Goal: Register for event/course

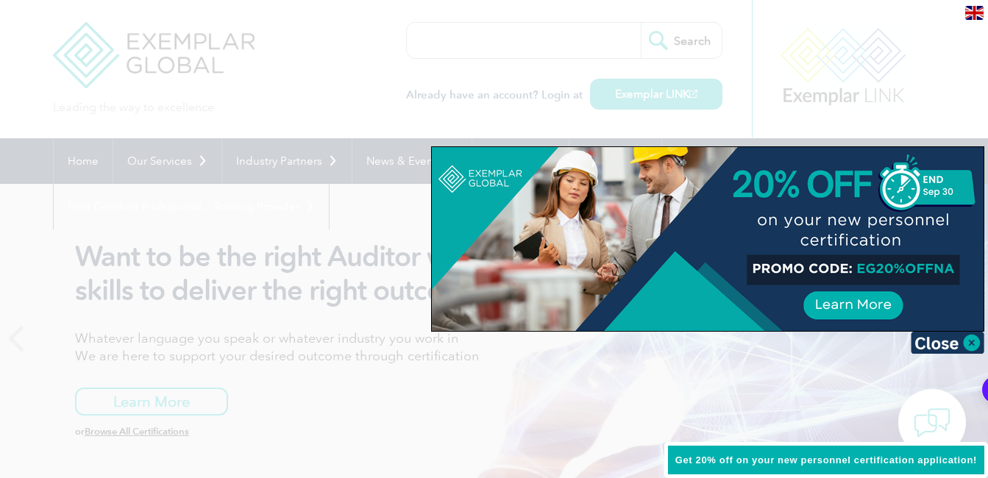
drag, startPoint x: 860, startPoint y: 269, endPoint x: 951, endPoint y: 266, distance: 91.3
click at [951, 266] on div at bounding box center [708, 239] width 552 height 184
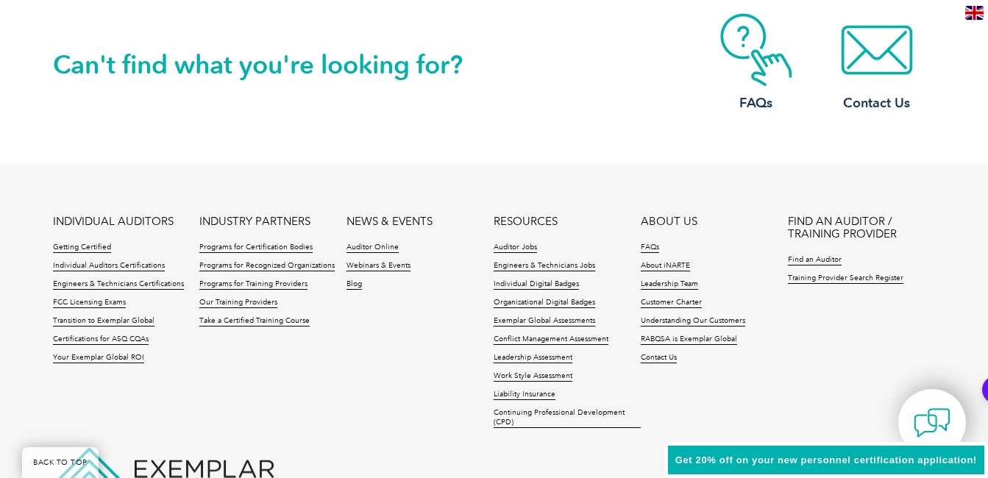
scroll to position [3559, 0]
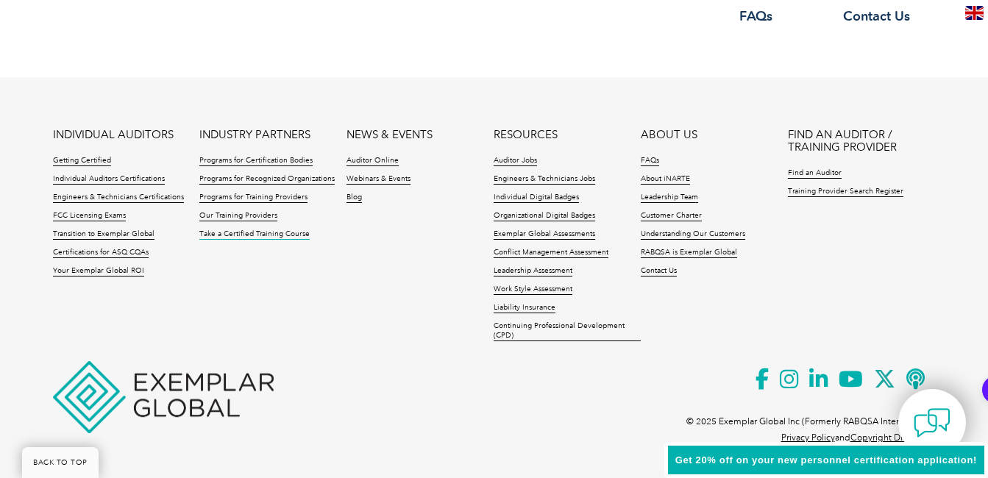
click at [250, 234] on link "Take a Certified Training Course" at bounding box center [254, 235] width 110 height 10
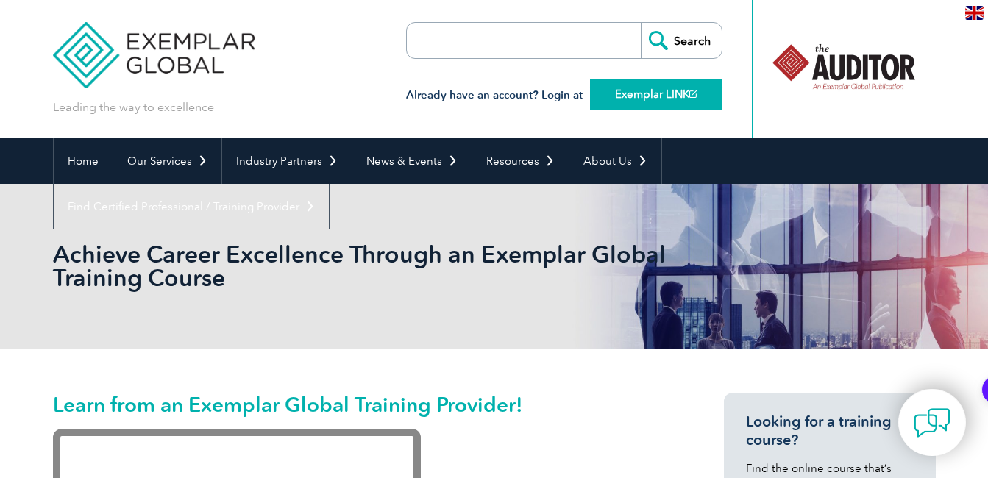
click at [619, 99] on link "Exemplar LINK" at bounding box center [656, 94] width 132 height 31
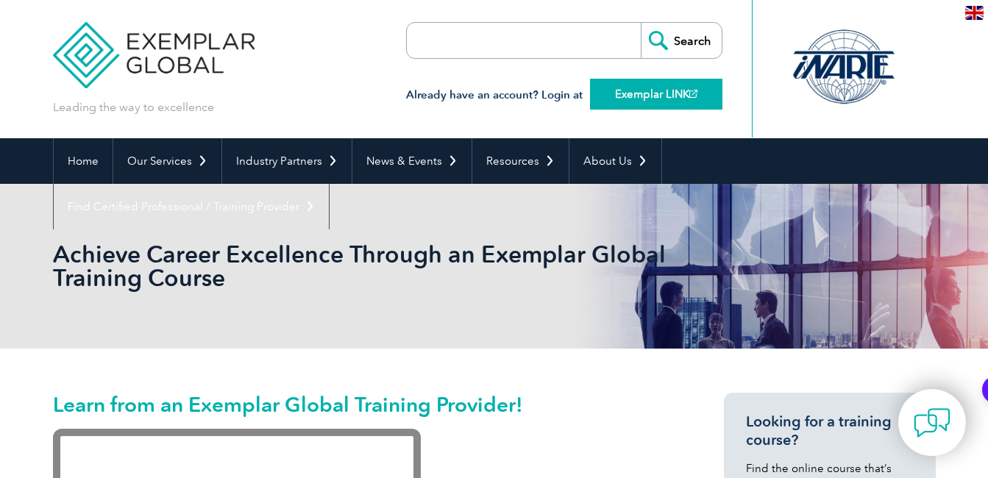
click at [657, 89] on link "Exemplar LINK" at bounding box center [656, 94] width 132 height 31
